Goal: Navigation & Orientation: Find specific page/section

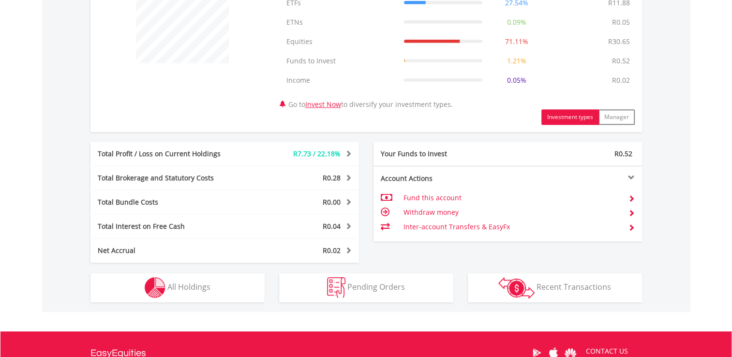
scroll to position [406, 0]
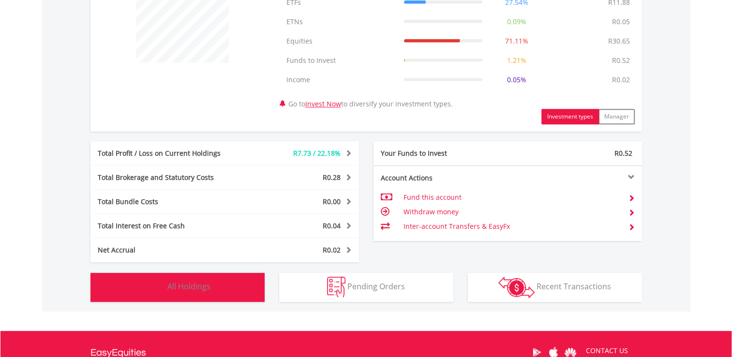
click at [220, 288] on button "Holdings All Holdings" at bounding box center [177, 287] width 174 height 29
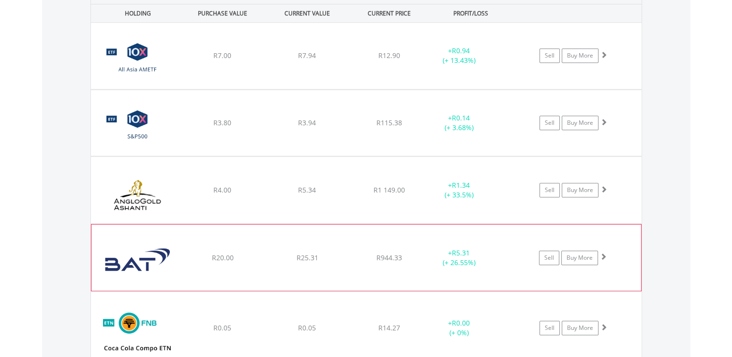
scroll to position [756, 0]
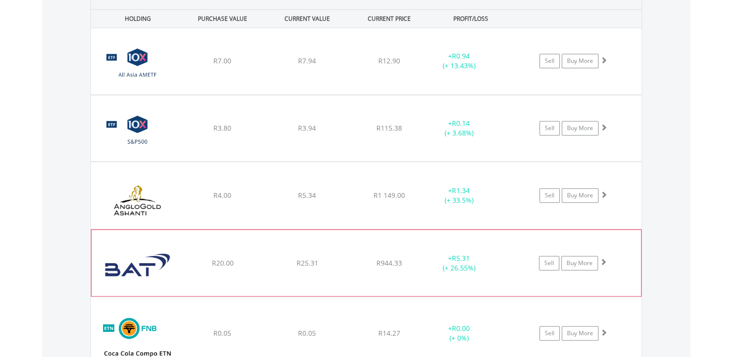
click at [224, 266] on div "﻿ British American Tobacco PLC R20.00 R25.31 R944.33 + R5.31 (+ 26.55%) Sell Bu…" at bounding box center [365, 263] width 549 height 66
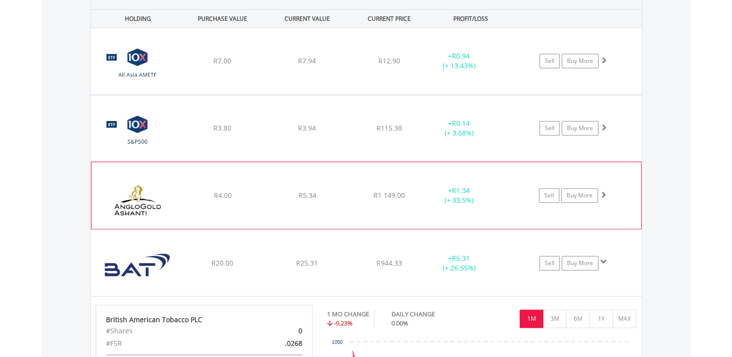
click at [201, 202] on div "﻿ Anglogold Ashanti PLC R4.00 R5.34 R1 149.00 + R1.34 (+ 33.5%) Sell Buy More" at bounding box center [365, 195] width 549 height 67
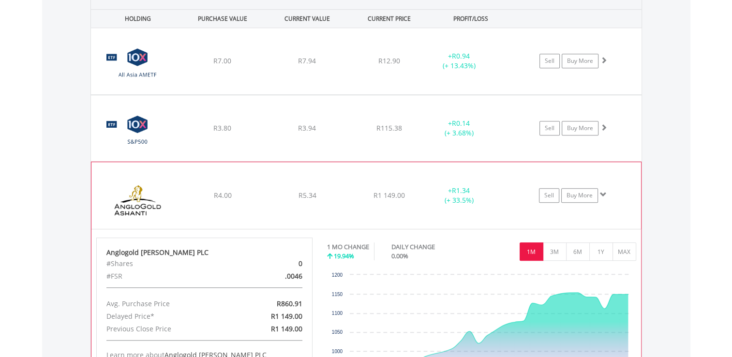
click at [201, 202] on div "﻿ Anglogold Ashanti PLC R4.00 R5.34 R1 149.00 + R1.34 (+ 33.5%) Sell Buy More" at bounding box center [365, 195] width 549 height 67
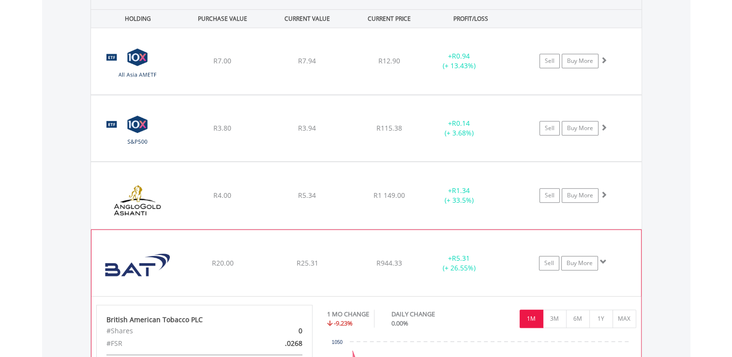
click at [213, 267] on div "﻿ British American Tobacco PLC R20.00 R25.31 R944.33 + R5.31 (+ 26.55%) Sell Bu…" at bounding box center [365, 263] width 549 height 66
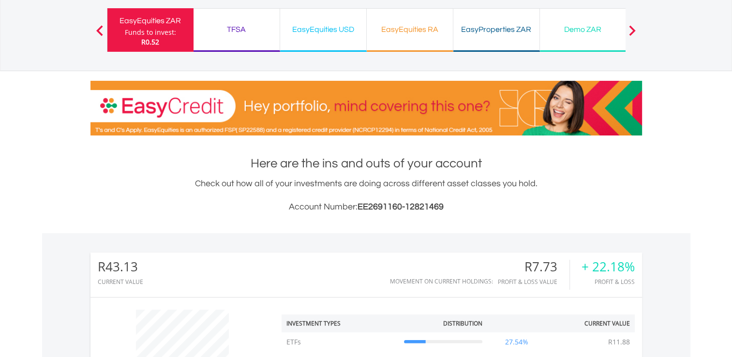
scroll to position [0, 0]
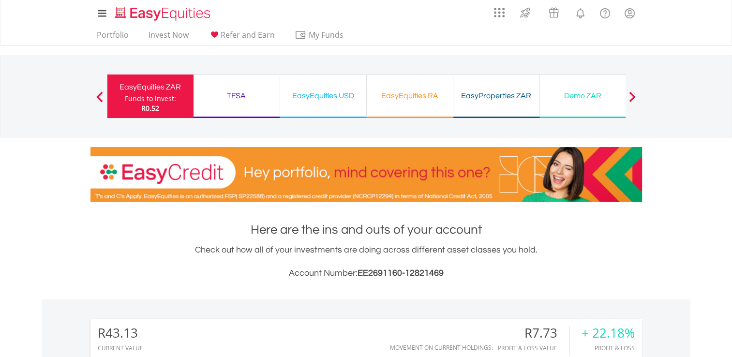
click at [235, 84] on div "TFSA Funds to invest: R0.52" at bounding box center [236, 96] width 87 height 44
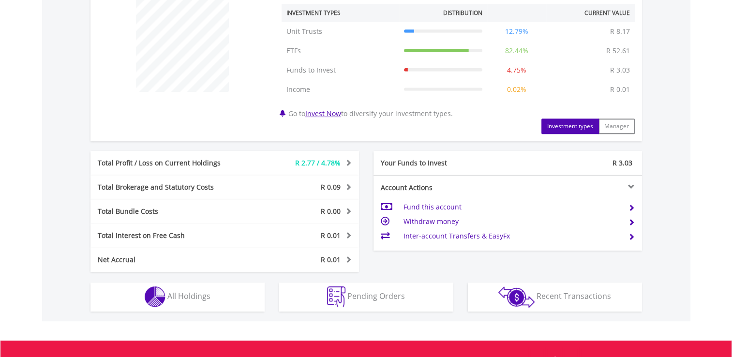
scroll to position [429, 0]
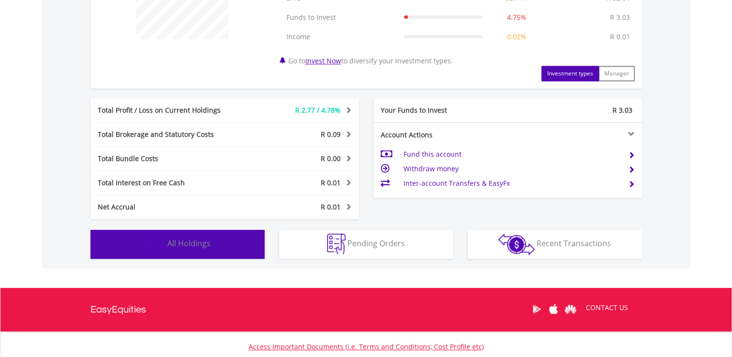
click at [223, 250] on button "Holdings All Holdings" at bounding box center [177, 244] width 174 height 29
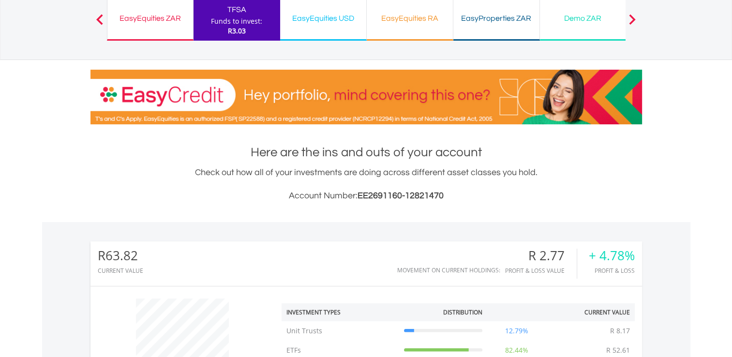
scroll to position [0, 0]
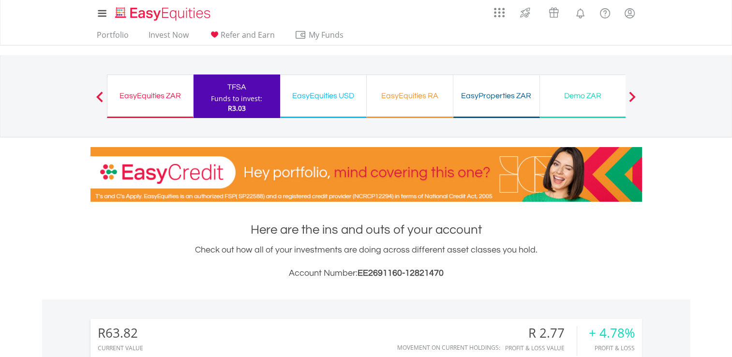
click at [140, 92] on div "EasyEquities ZAR" at bounding box center [150, 96] width 74 height 14
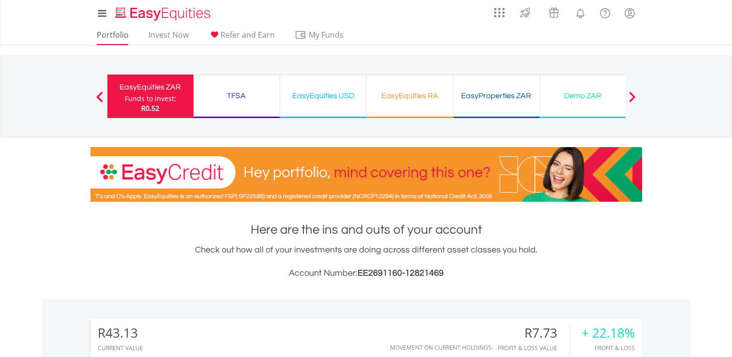
scroll to position [93, 184]
click at [117, 37] on link "Portfolio" at bounding box center [113, 37] width 40 height 15
